Goal: Task Accomplishment & Management: Manage account settings

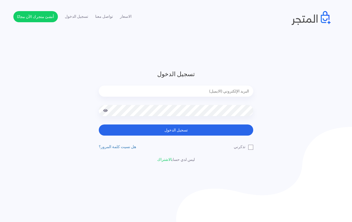
click at [165, 85] on form "تسجيل الدخول تسجيل الدخول" at bounding box center [176, 103] width 155 height 66
click at [167, 92] on input "email" at bounding box center [176, 91] width 155 height 11
type input "[EMAIL_ADDRESS][DOMAIN_NAME]"
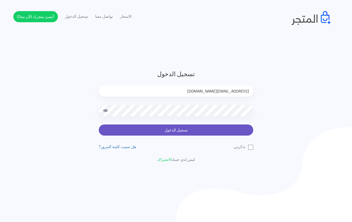
click at [164, 131] on button "تسجيل الدخول" at bounding box center [176, 130] width 155 height 11
